Goal: Task Accomplishment & Management: Manage account settings

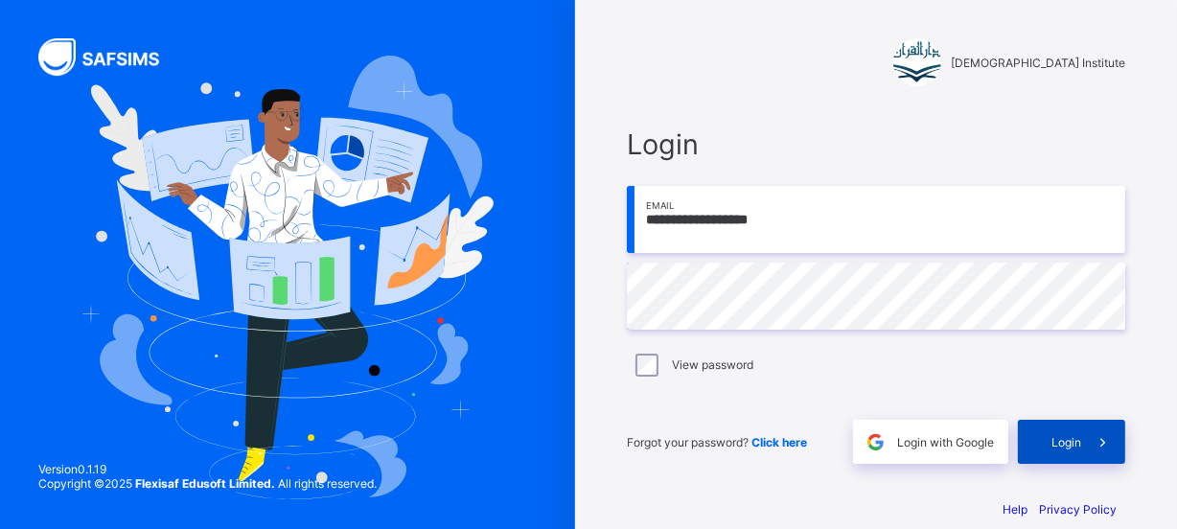
click at [1093, 427] on span at bounding box center [1103, 442] width 44 height 44
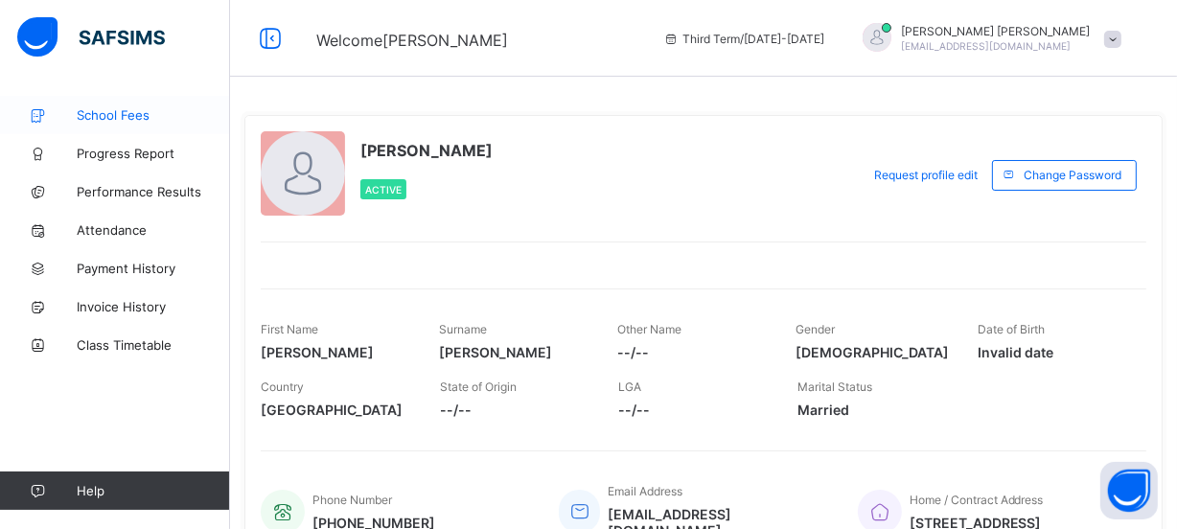
drag, startPoint x: 138, startPoint y: 114, endPoint x: 144, endPoint y: 99, distance: 16.4
click at [139, 112] on span "School Fees" at bounding box center [153, 114] width 153 height 15
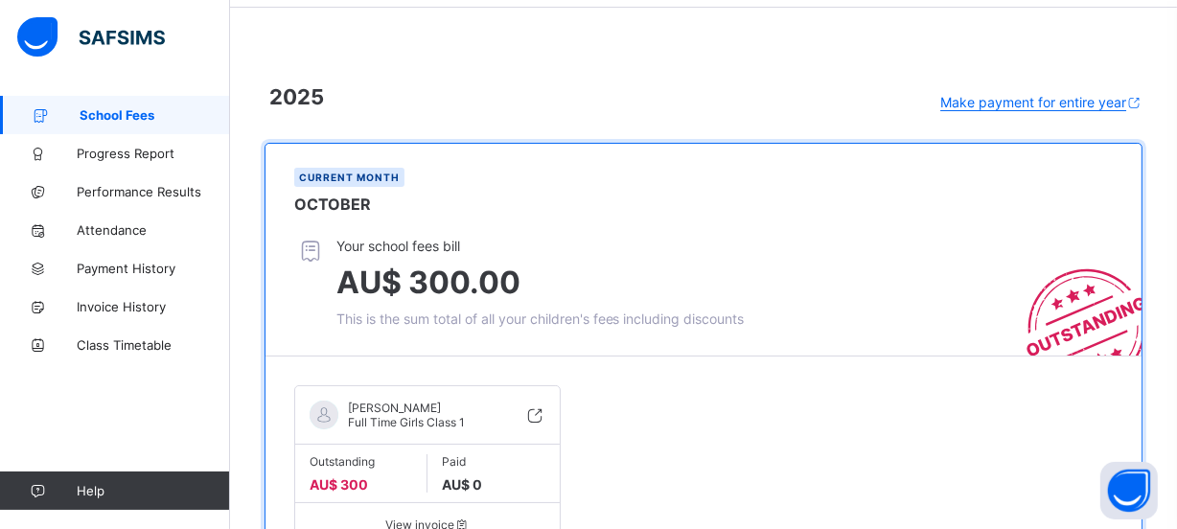
scroll to position [174, 0]
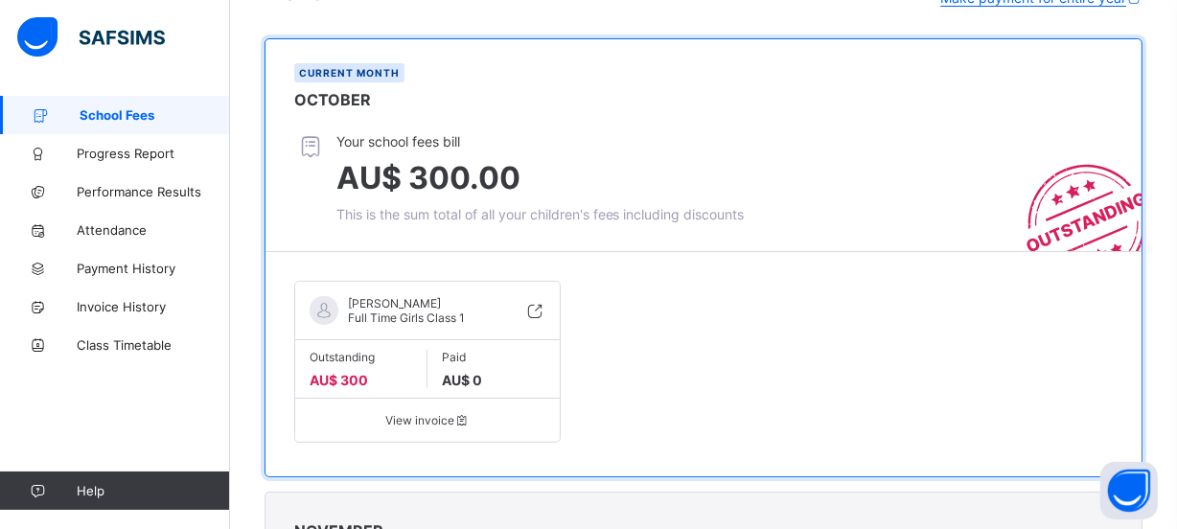
click at [541, 305] on icon at bounding box center [534, 310] width 21 height 19
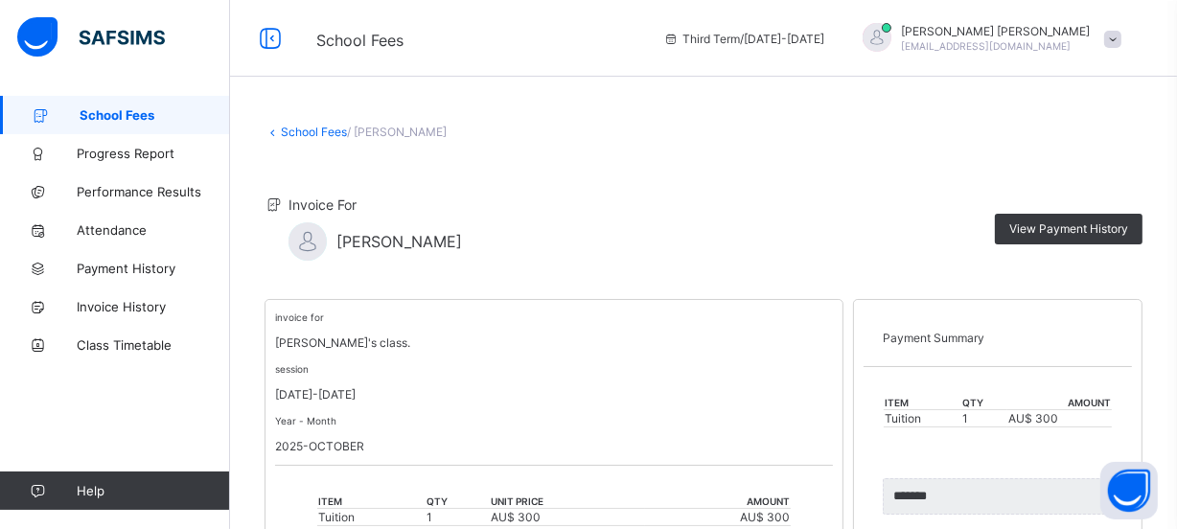
click at [169, 122] on span "School Fees" at bounding box center [155, 114] width 150 height 15
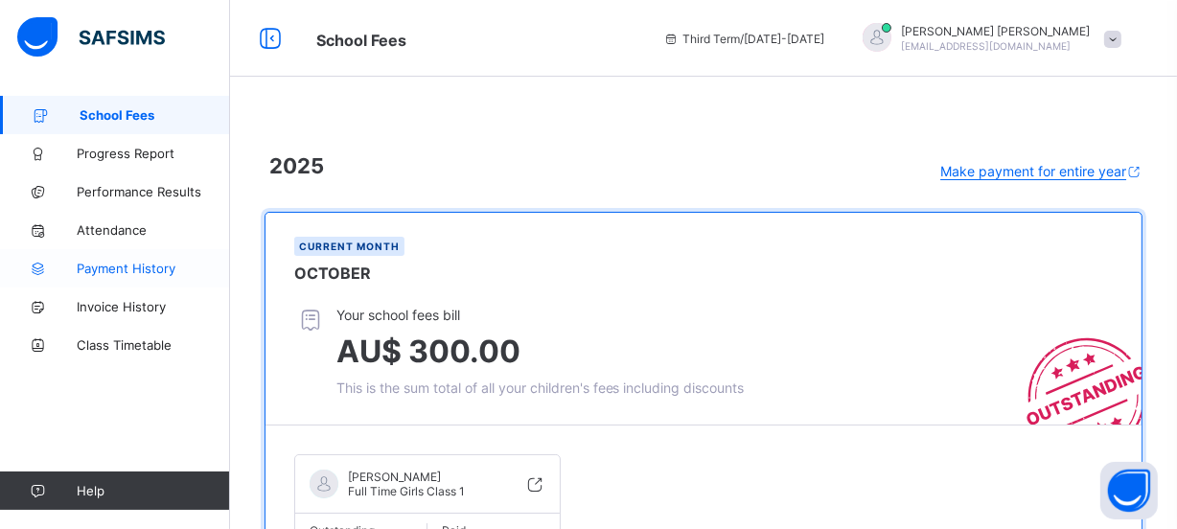
click at [140, 271] on span "Payment History" at bounding box center [153, 268] width 153 height 15
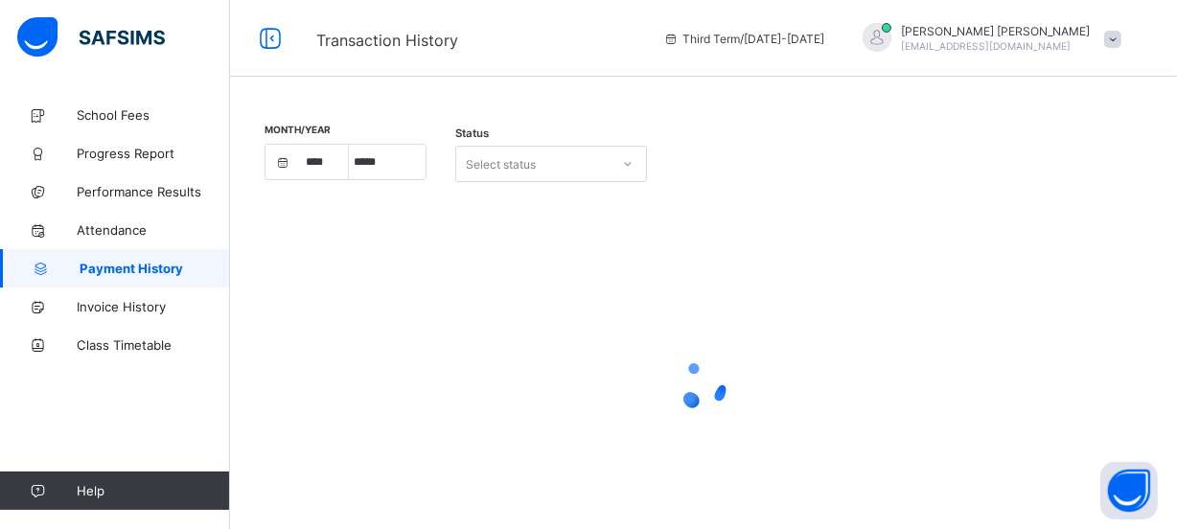
select select "****"
select select "*"
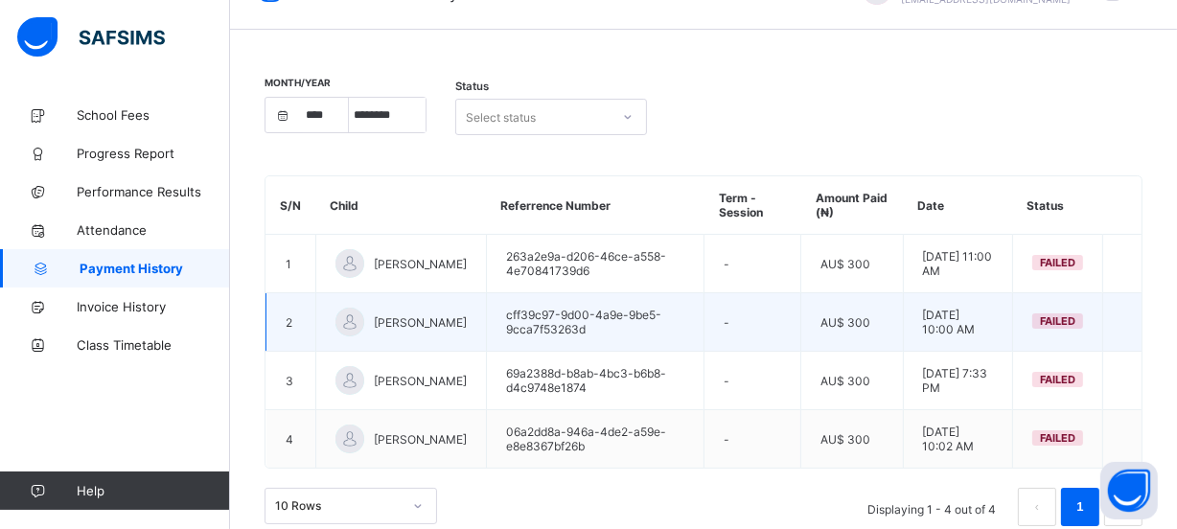
scroll to position [71, 0]
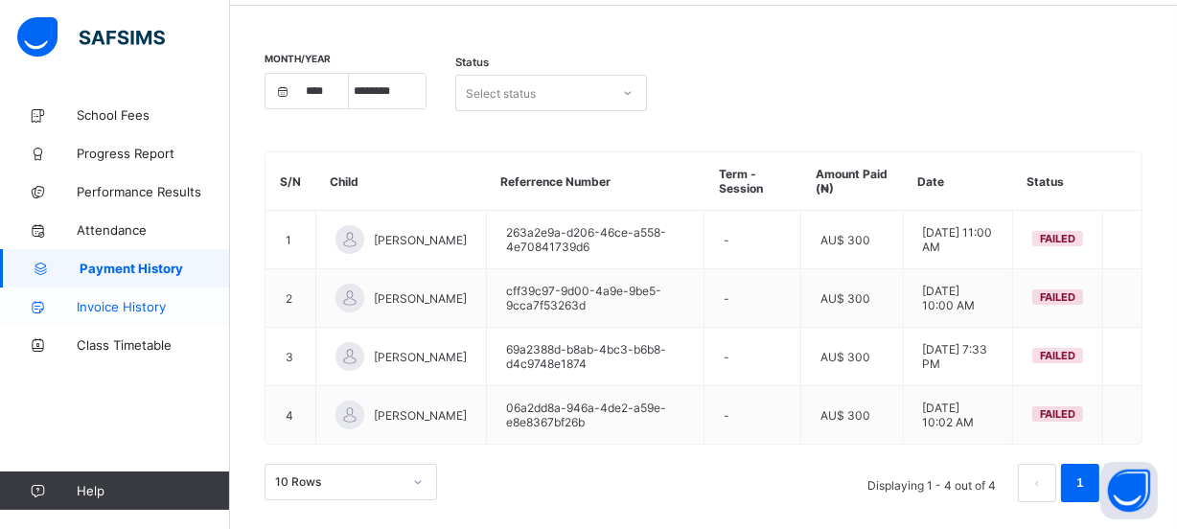
click at [127, 299] on span "Invoice History" at bounding box center [153, 306] width 153 height 15
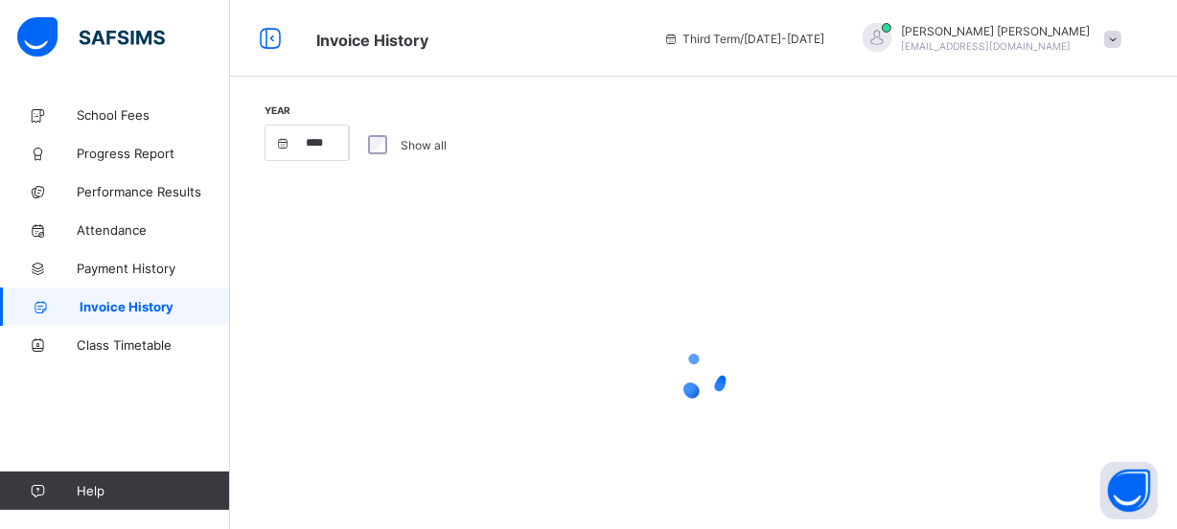
select select "****"
click at [1036, 55] on div "Third Term / [DATE]-[DATE] [PERSON_NAME] [EMAIL_ADDRESS][DOMAIN_NAME]" at bounding box center [915, 38] width 523 height 77
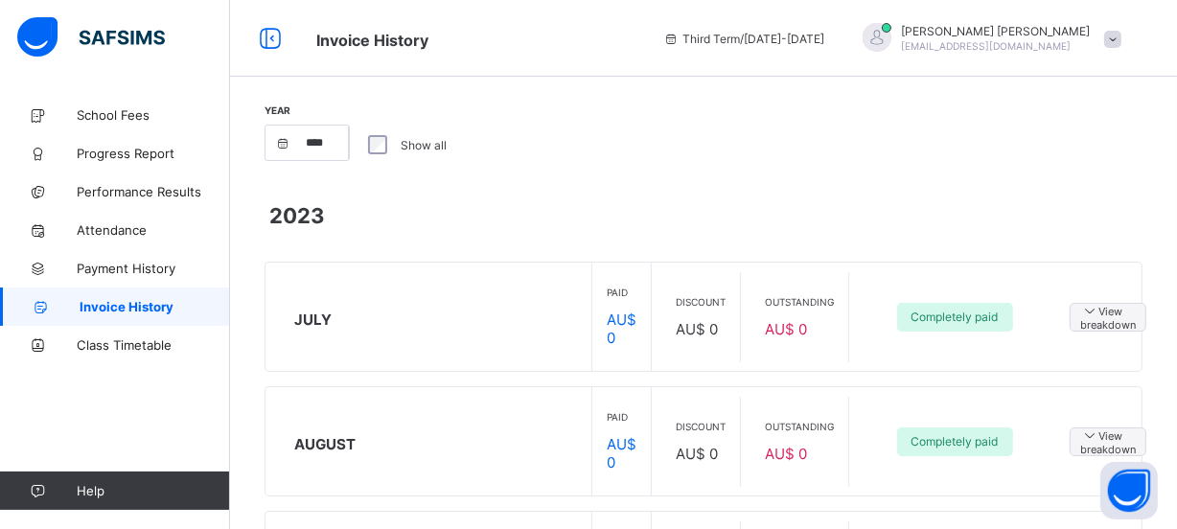
click at [1024, 45] on span "[EMAIL_ADDRESS][DOMAIN_NAME]" at bounding box center [986, 46] width 170 height 12
click at [1049, 143] on span "Profile" at bounding box center [1059, 152] width 127 height 22
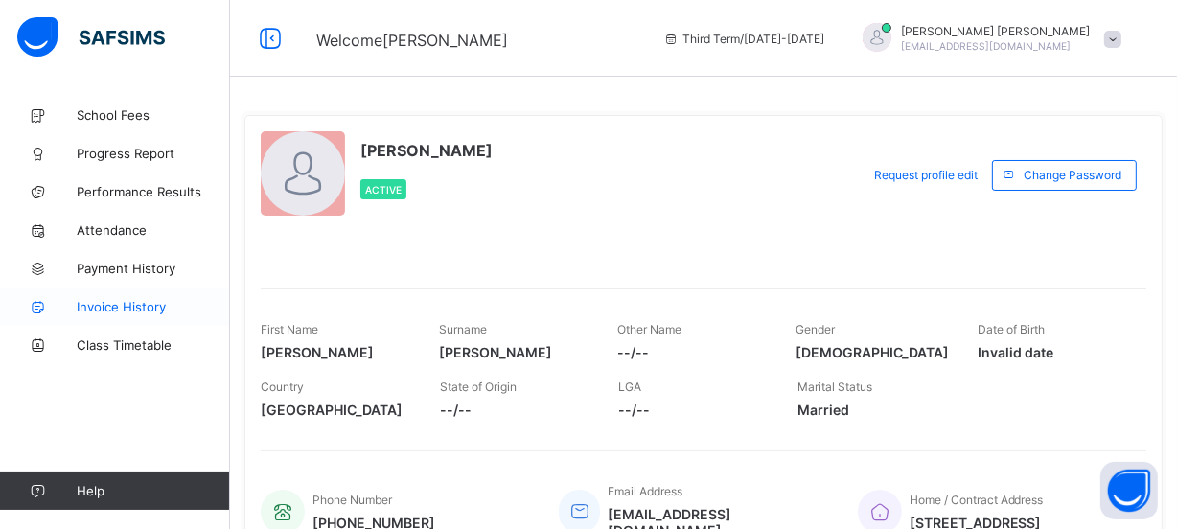
click at [149, 293] on link "Invoice History" at bounding box center [115, 307] width 230 height 38
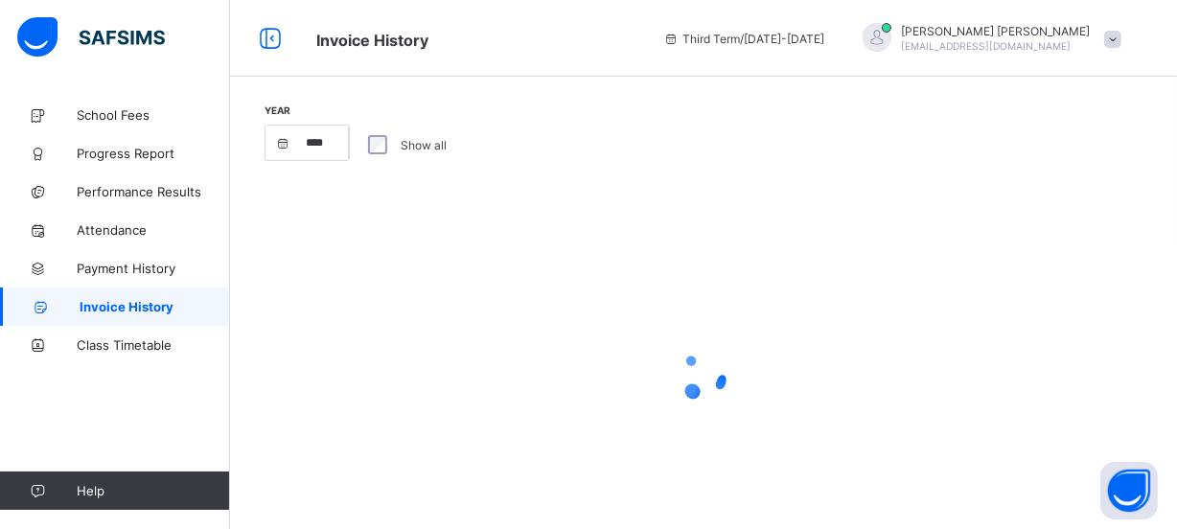
select select "****"
click at [165, 127] on link "School Fees" at bounding box center [115, 115] width 230 height 38
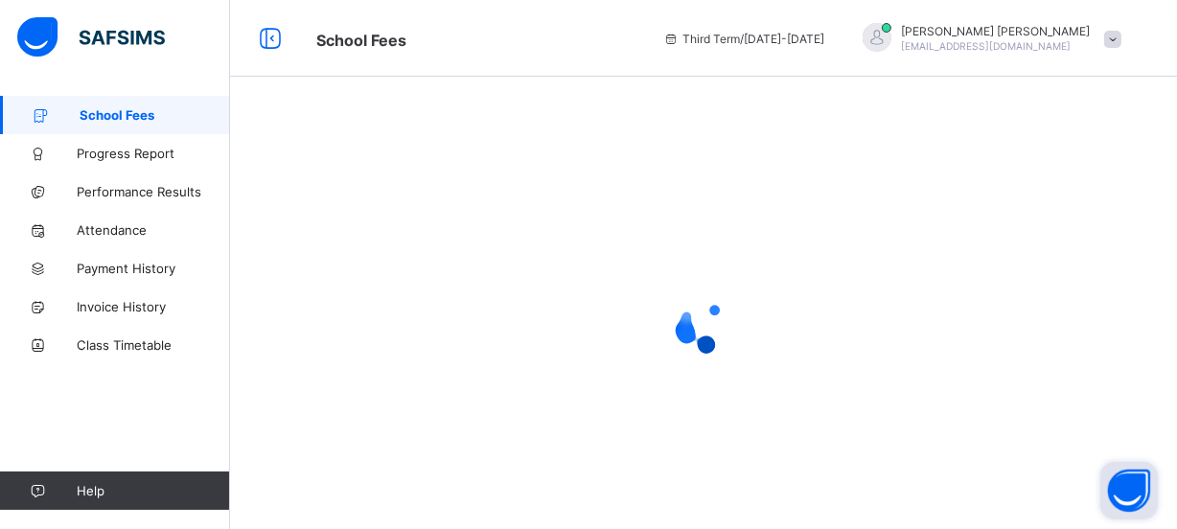
click at [1120, 498] on button "Open asap" at bounding box center [1129, 491] width 58 height 58
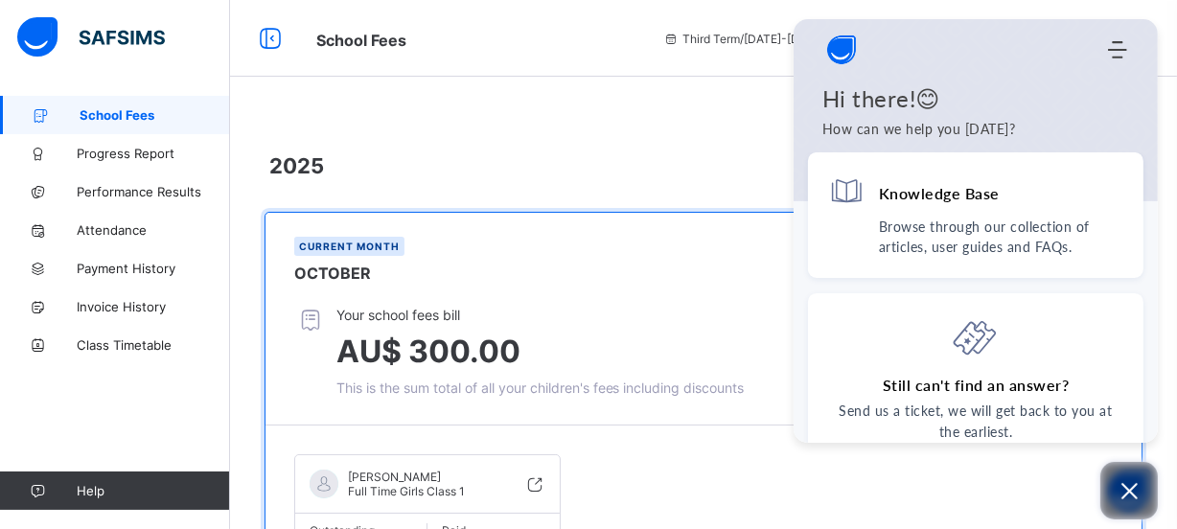
click at [1119, 479] on icon "Open asap" at bounding box center [1130, 491] width 24 height 24
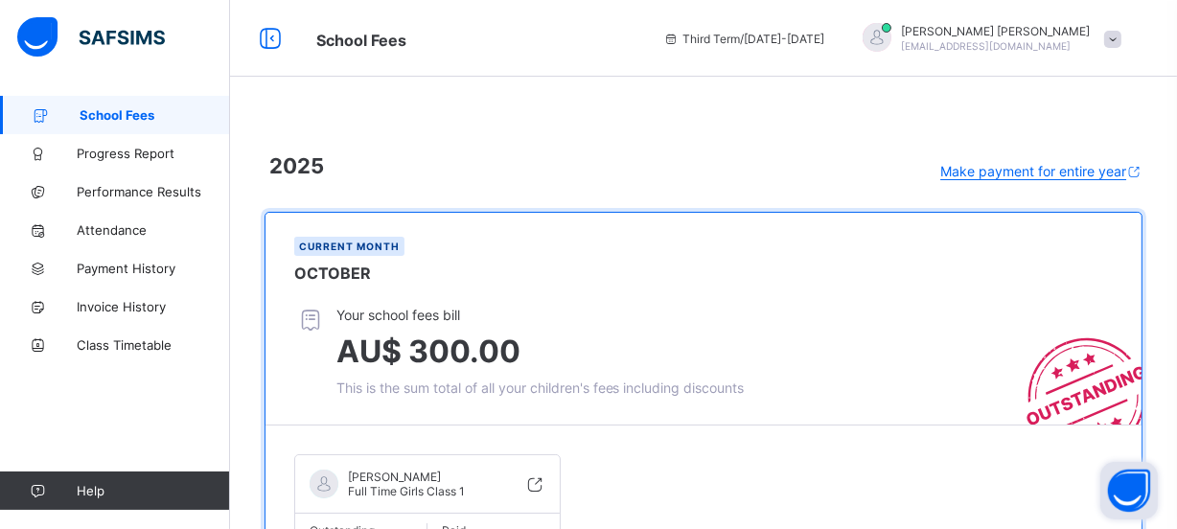
click at [1124, 174] on span "Make payment for entire year" at bounding box center [1033, 171] width 186 height 16
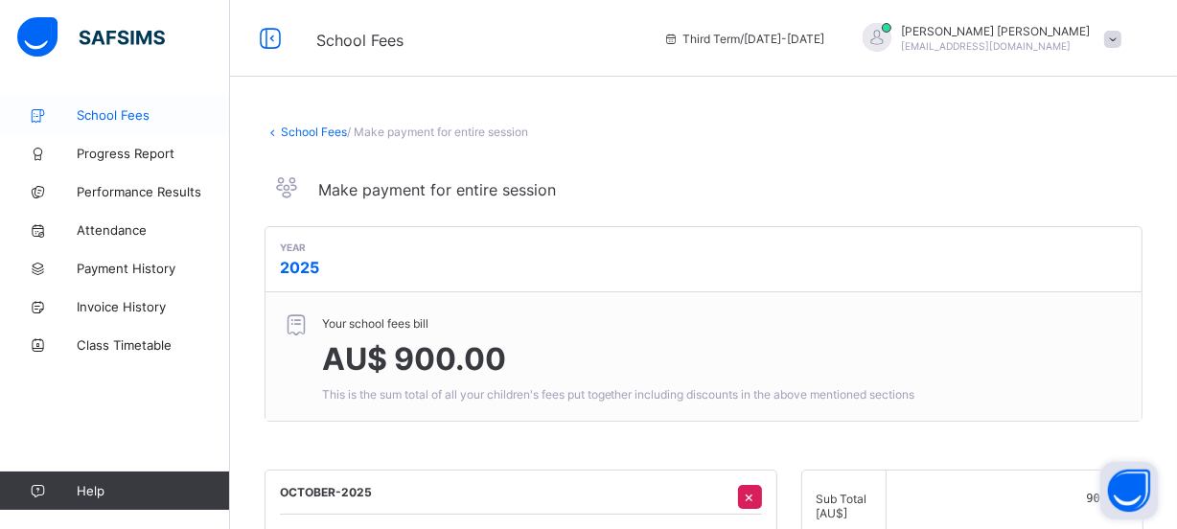
click at [123, 124] on link "School Fees" at bounding box center [115, 115] width 230 height 38
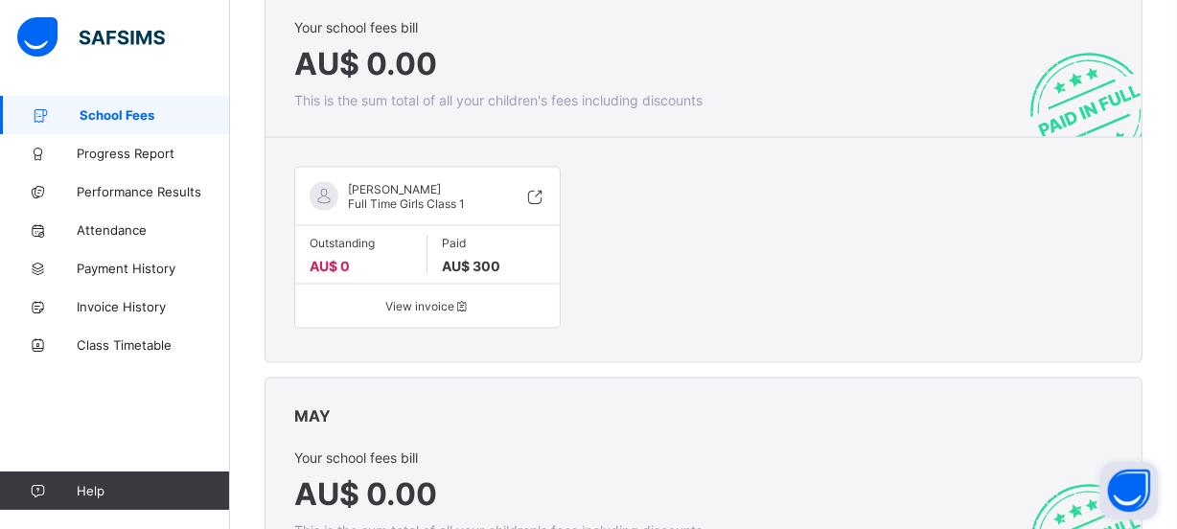
scroll to position [2440, 0]
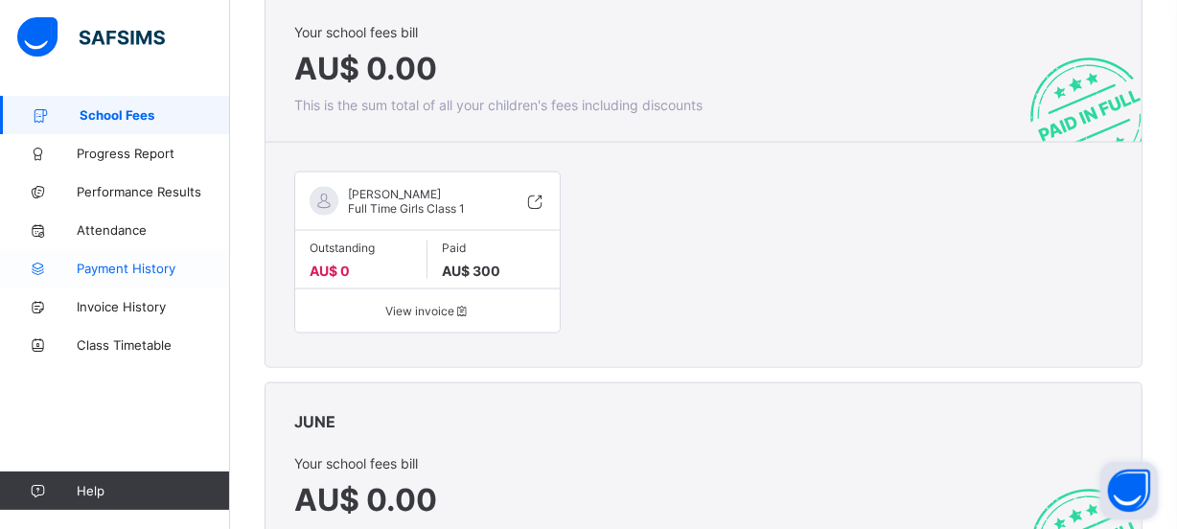
click at [128, 265] on span "Payment History" at bounding box center [153, 268] width 153 height 15
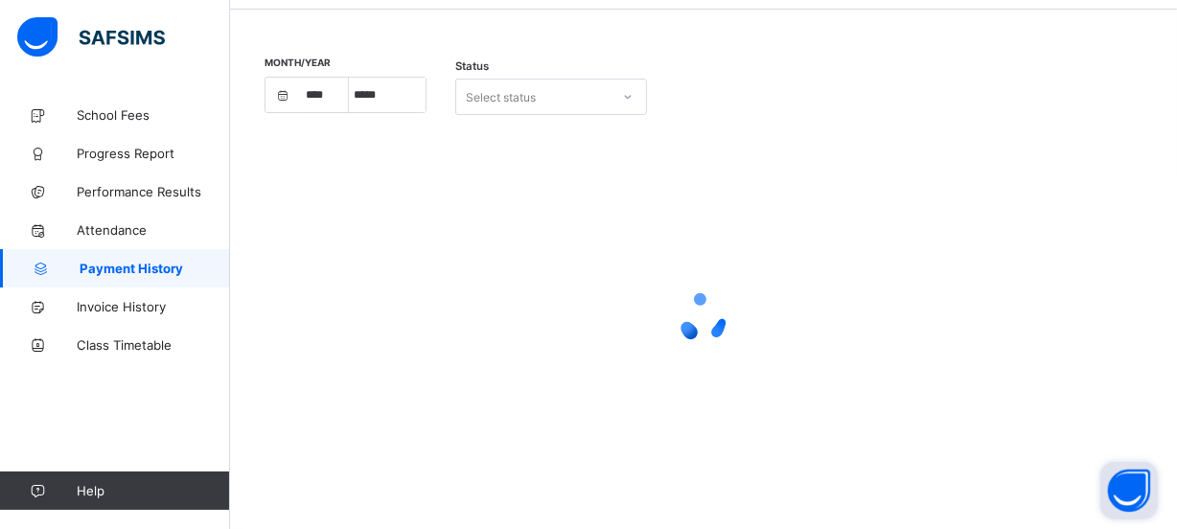
select select "****"
select select "*"
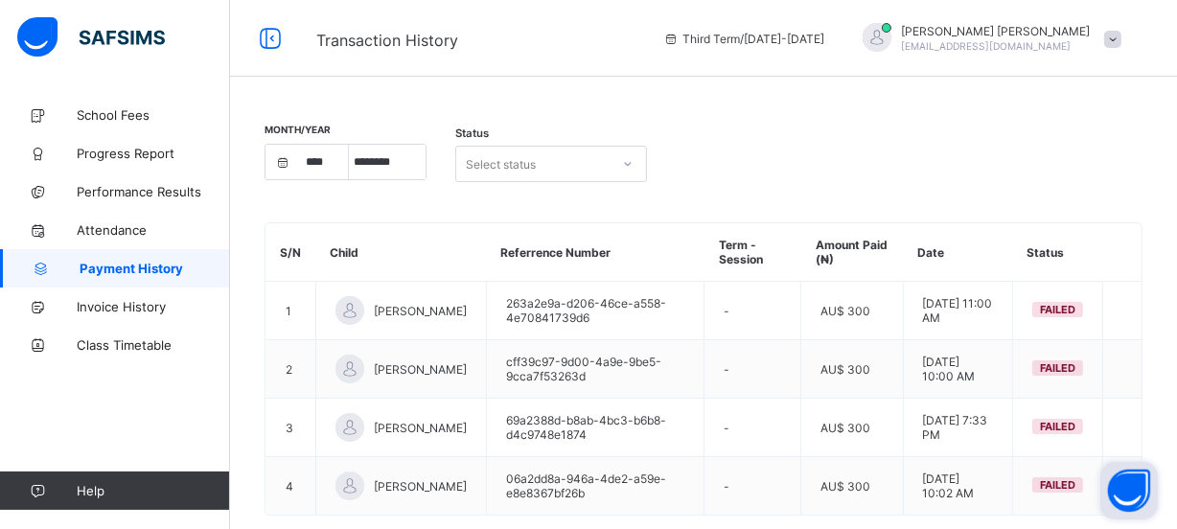
click at [1116, 40] on div "[PERSON_NAME] [EMAIL_ADDRESS][DOMAIN_NAME]" at bounding box center [988, 39] width 288 height 32
click at [1054, 148] on span "Profile" at bounding box center [1059, 152] width 127 height 22
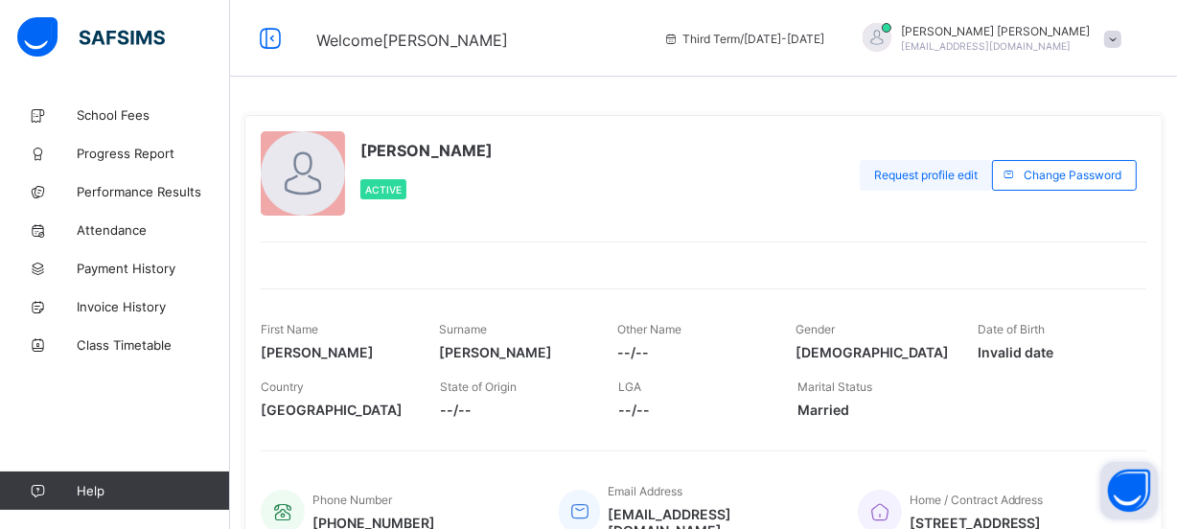
click at [952, 175] on span "Request profile edit" at bounding box center [926, 175] width 104 height 14
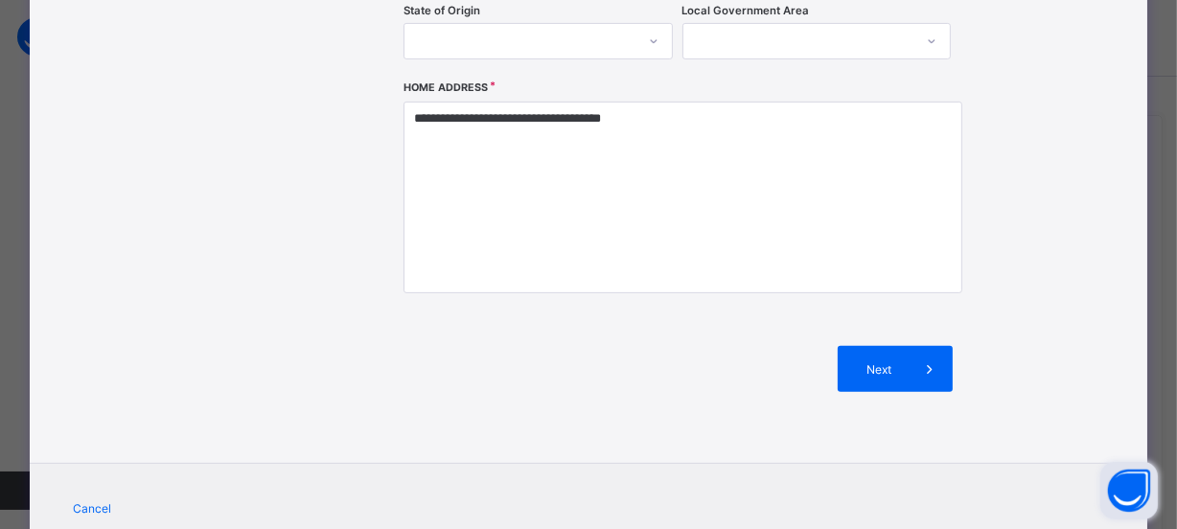
scroll to position [645, 0]
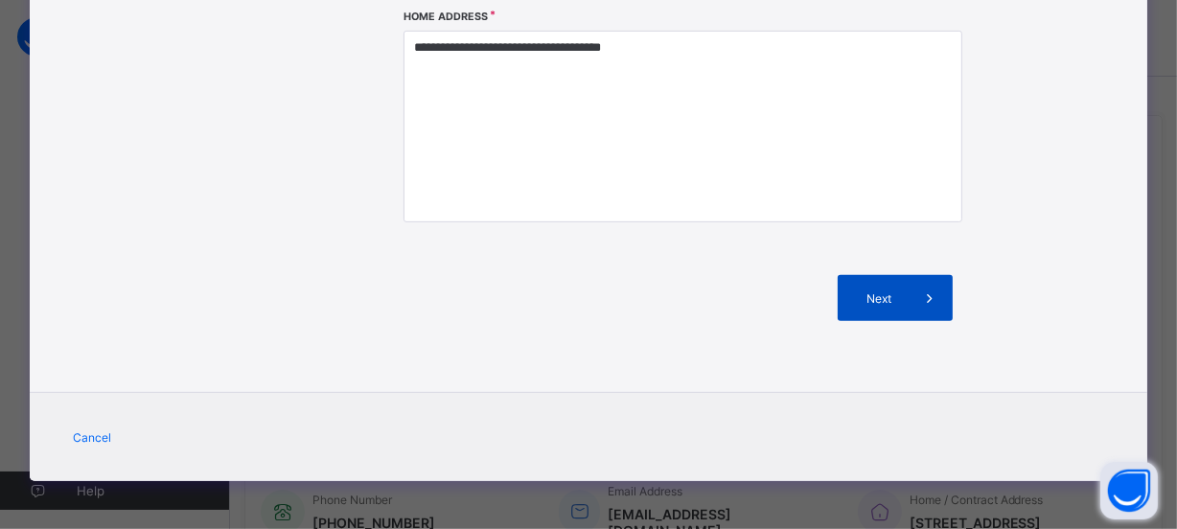
click at [877, 296] on span "Next" at bounding box center [879, 298] width 55 height 14
click at [883, 289] on div "Next" at bounding box center [895, 298] width 115 height 46
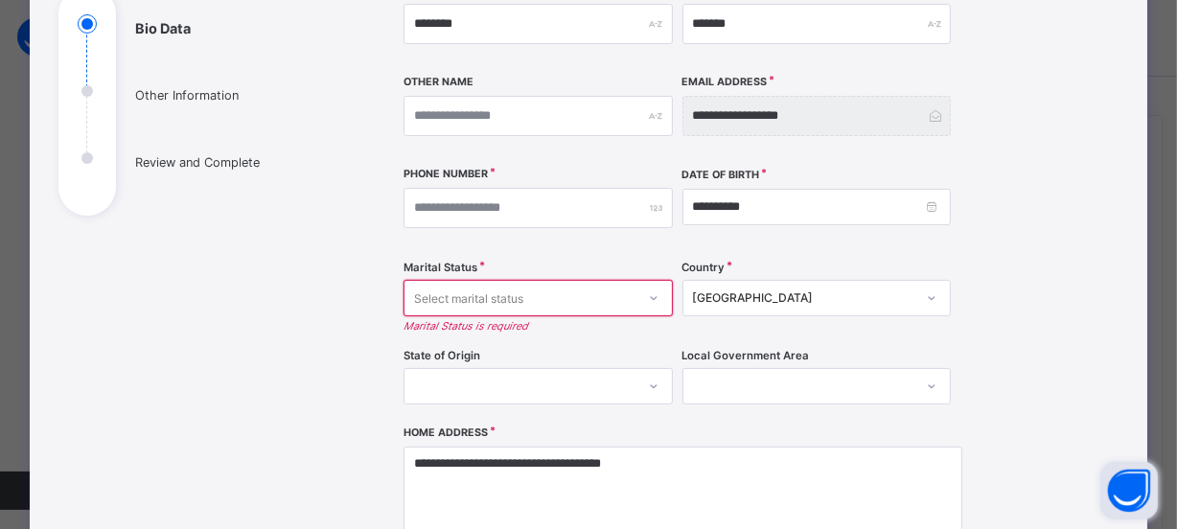
scroll to position [261, 0]
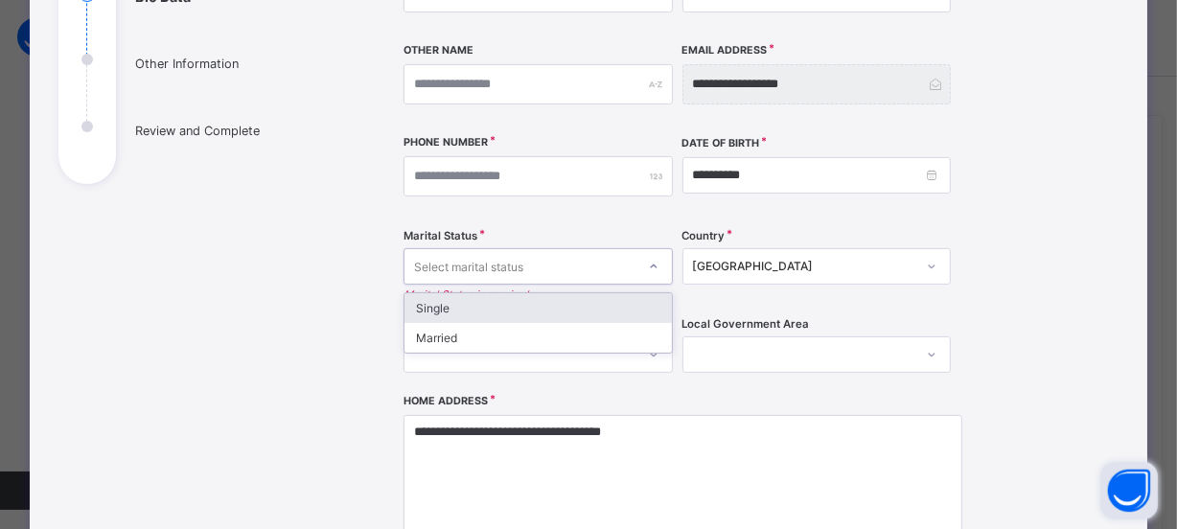
click at [652, 268] on icon at bounding box center [654, 266] width 12 height 19
click at [197, 299] on div "Bio Data Other Information Review and Complete" at bounding box center [202, 309] width 288 height 883
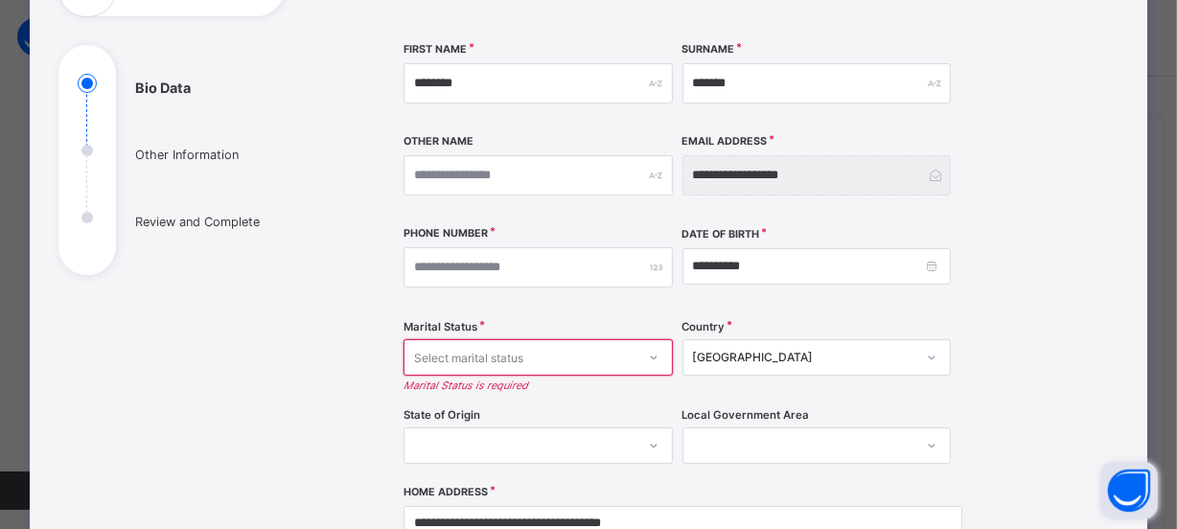
scroll to position [174, 0]
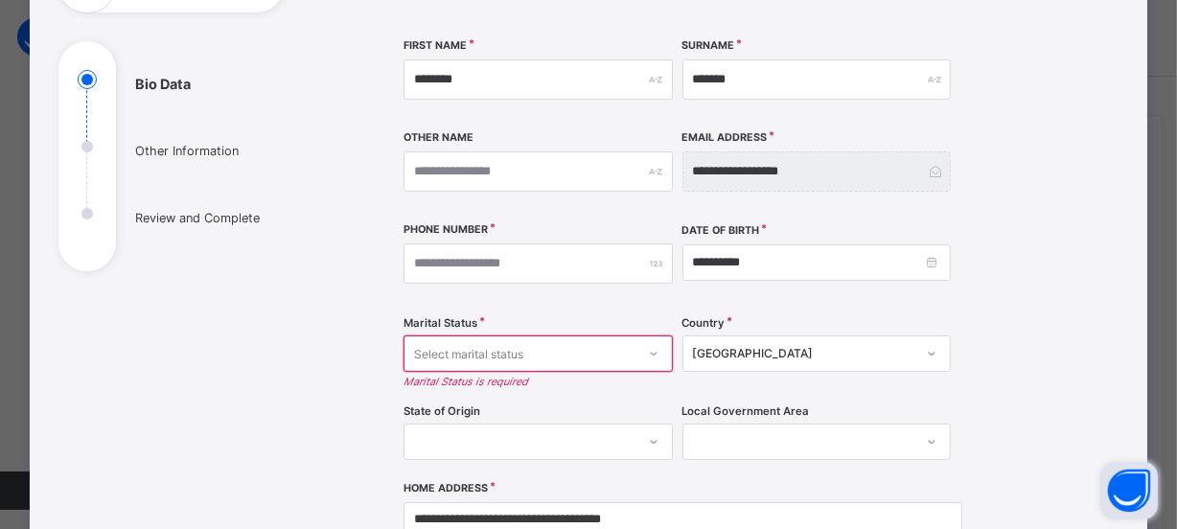
click at [648, 354] on icon at bounding box center [654, 353] width 12 height 19
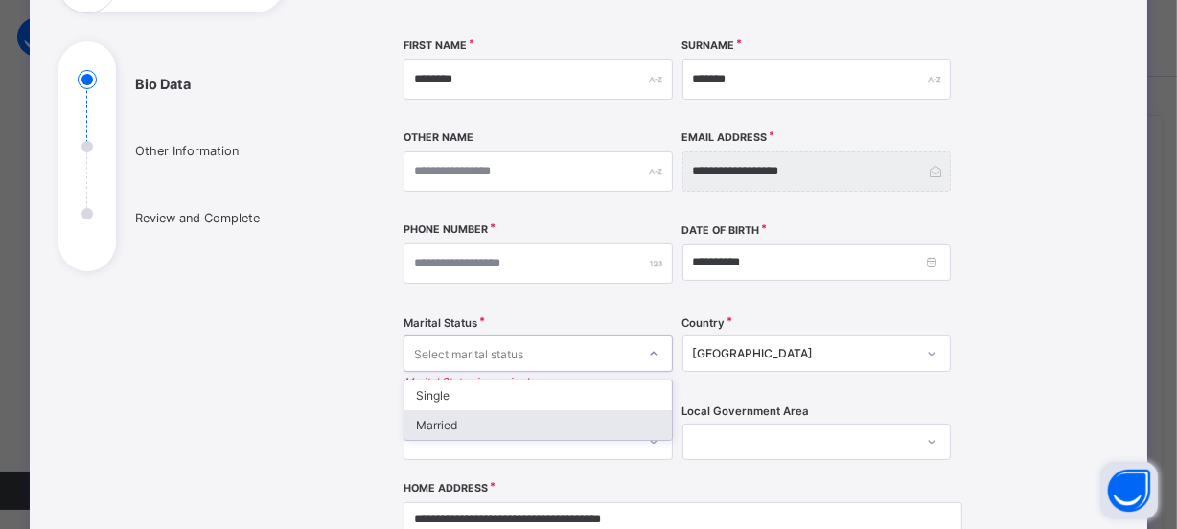
click at [476, 428] on div "Married" at bounding box center [538, 425] width 267 height 30
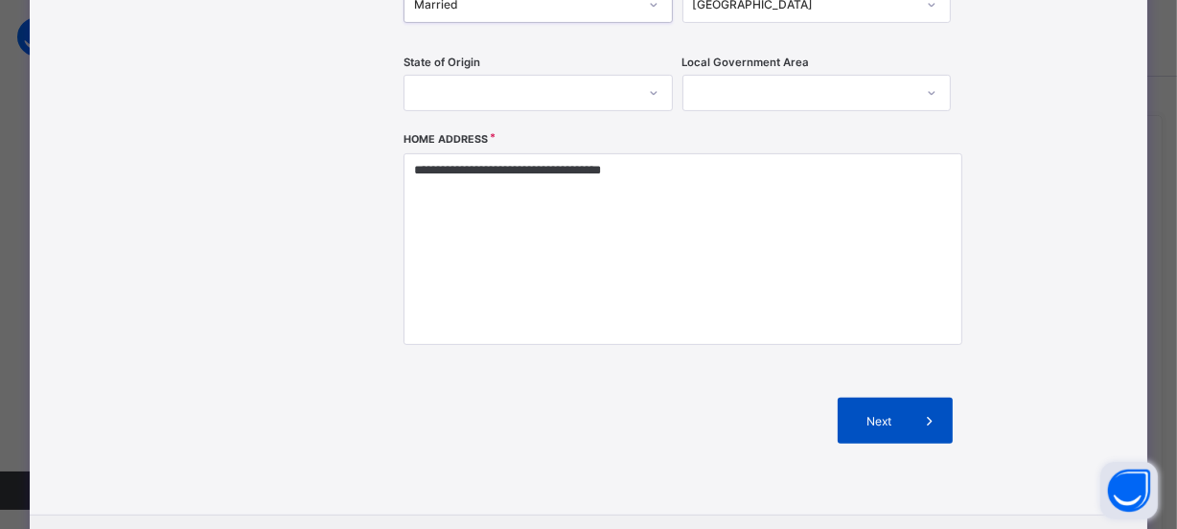
click at [908, 415] on span at bounding box center [930, 421] width 46 height 46
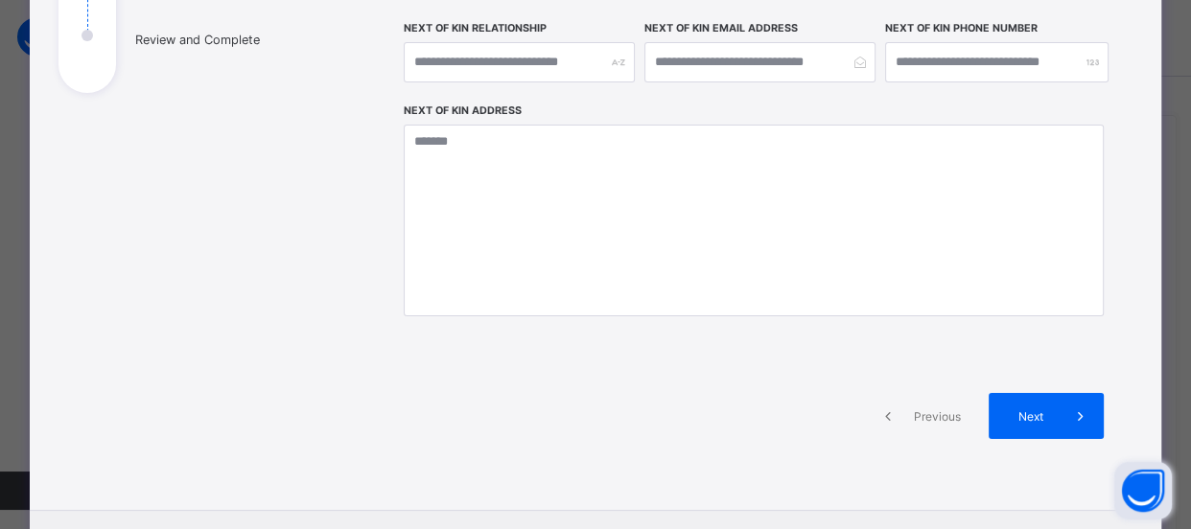
scroll to position [470, 0]
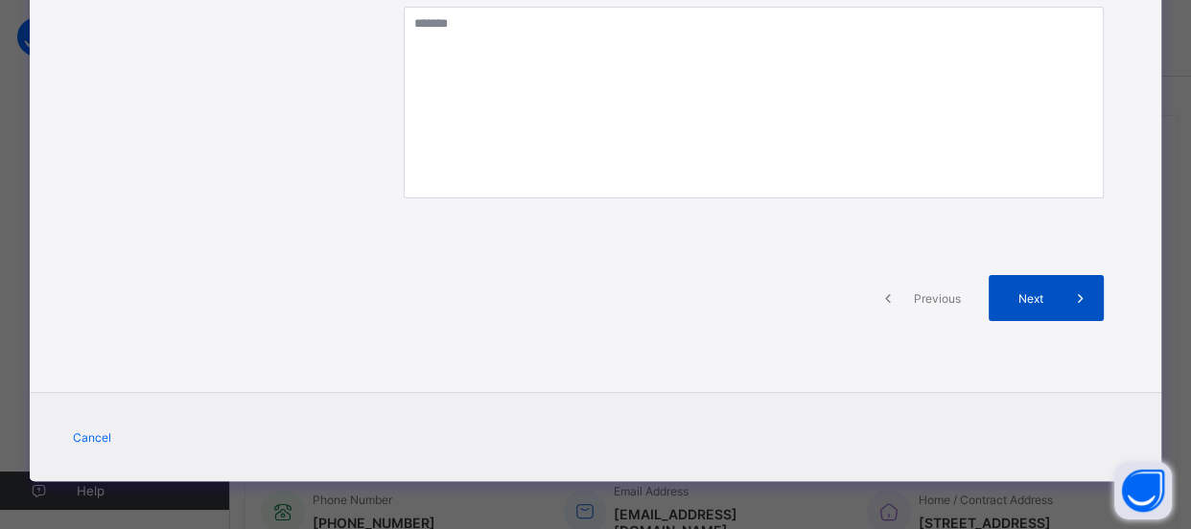
click at [1009, 299] on span "Next" at bounding box center [1030, 298] width 55 height 14
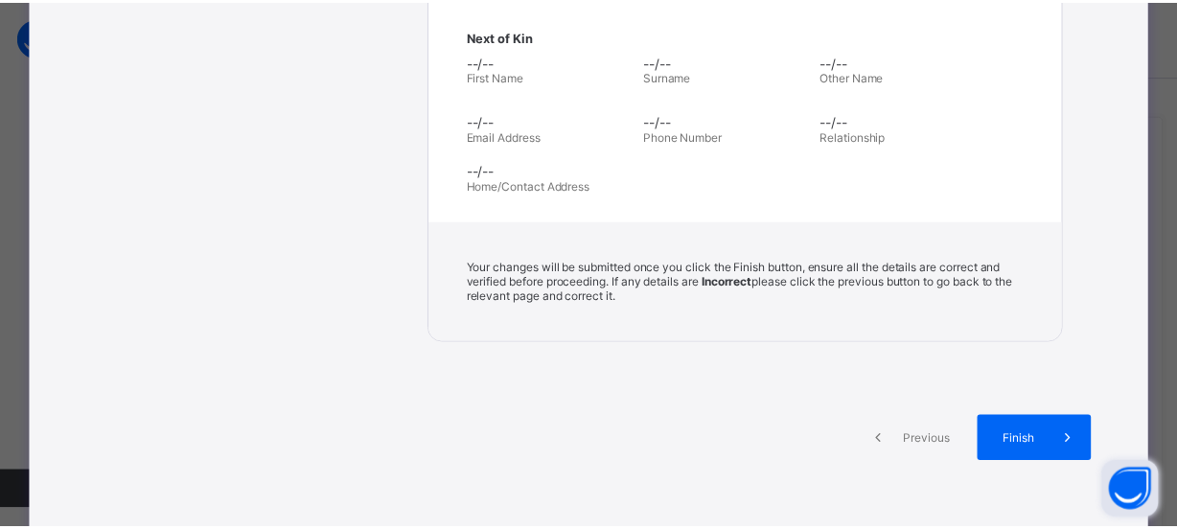
scroll to position [877, 0]
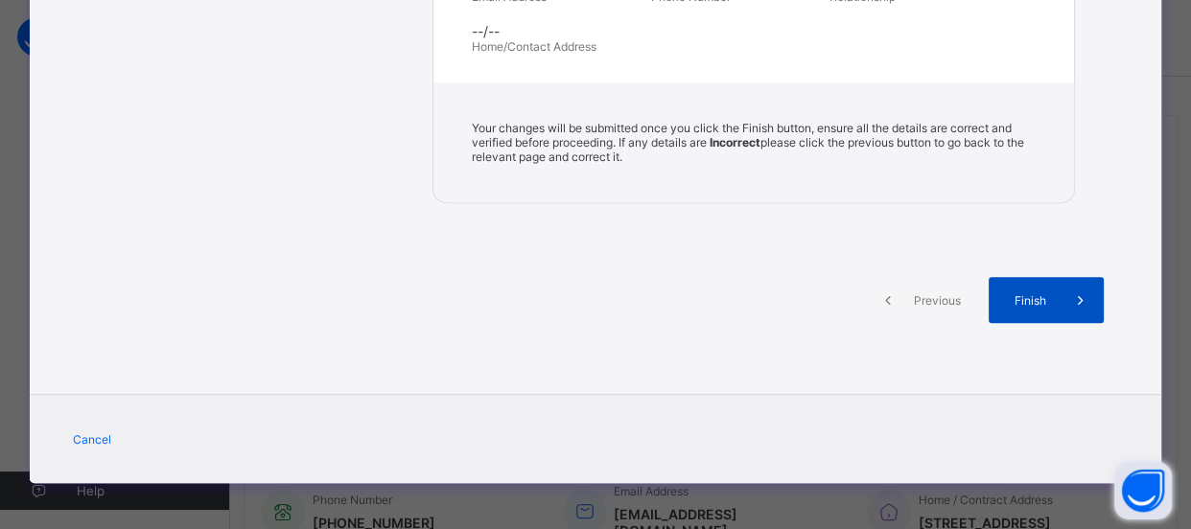
click at [1037, 298] on span "Finish" at bounding box center [1030, 300] width 55 height 14
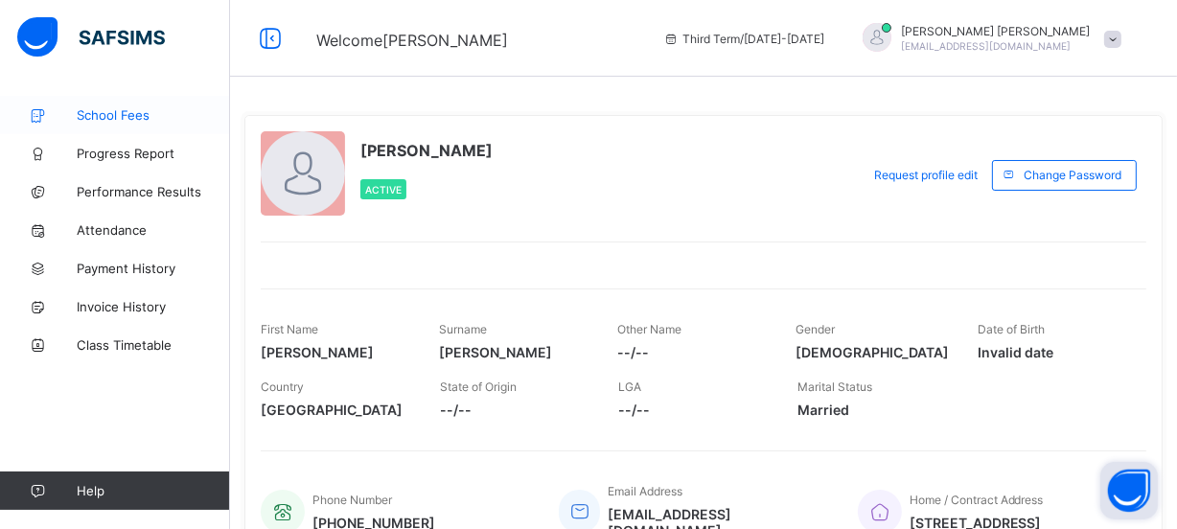
click at [117, 107] on span "School Fees" at bounding box center [153, 114] width 153 height 15
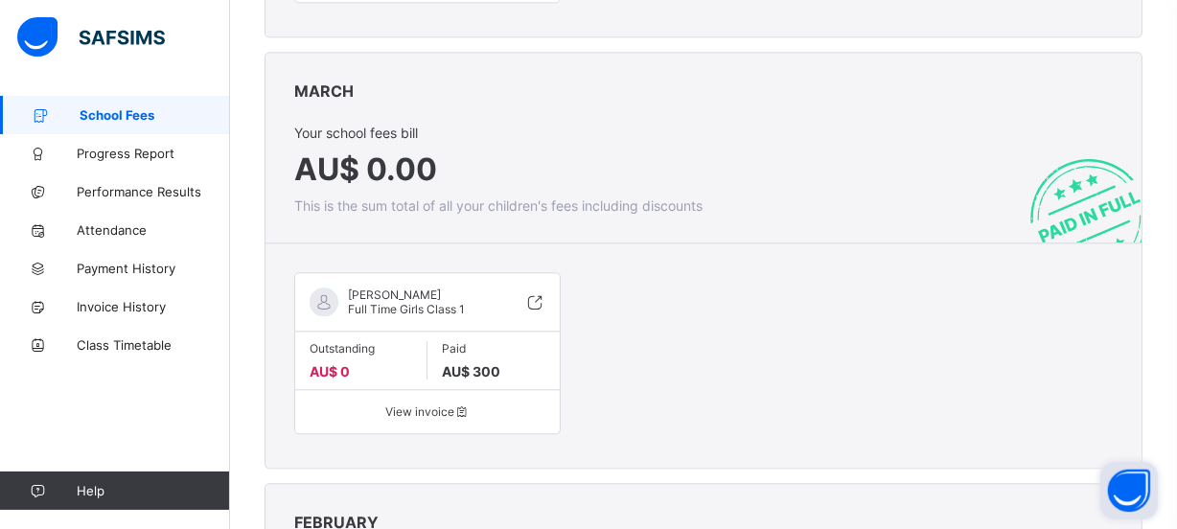
scroll to position [4095, 0]
